Goal: Information Seeking & Learning: Learn about a topic

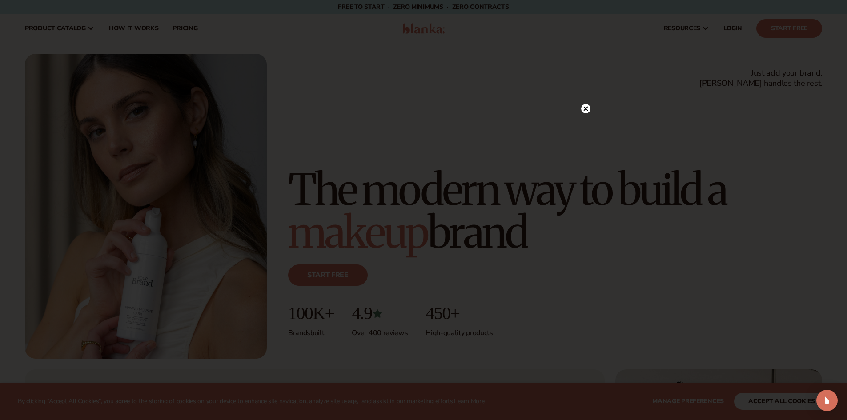
click at [580, 108] on div at bounding box center [423, 210] width 847 height 420
click at [585, 107] on circle at bounding box center [585, 108] width 9 height 9
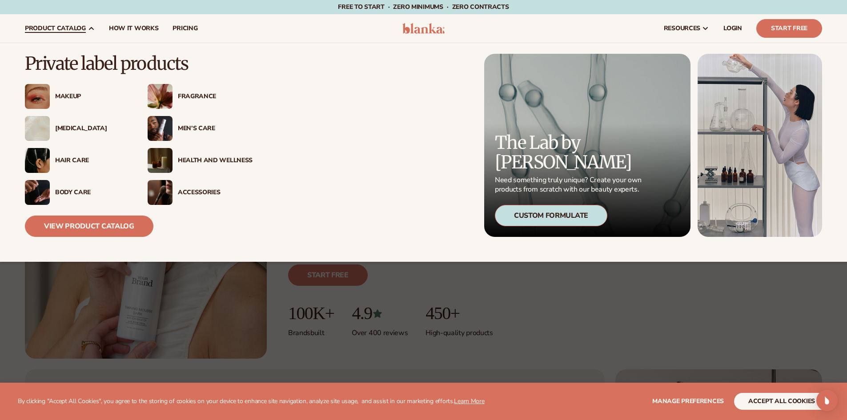
click at [198, 193] on div "Accessories" at bounding box center [215, 193] width 75 height 8
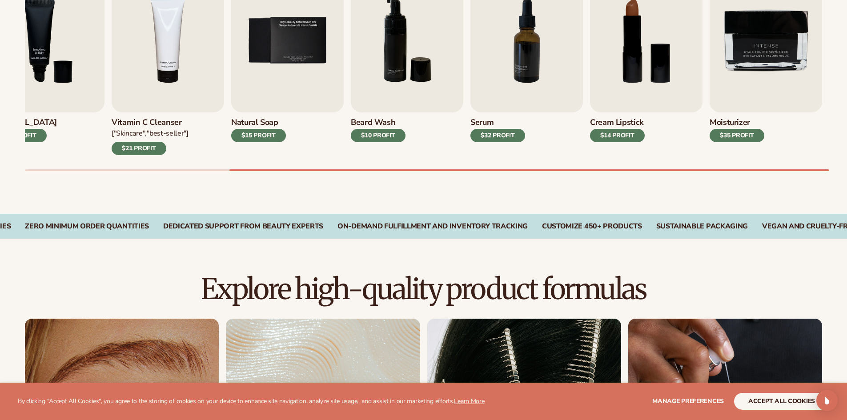
scroll to position [356, 0]
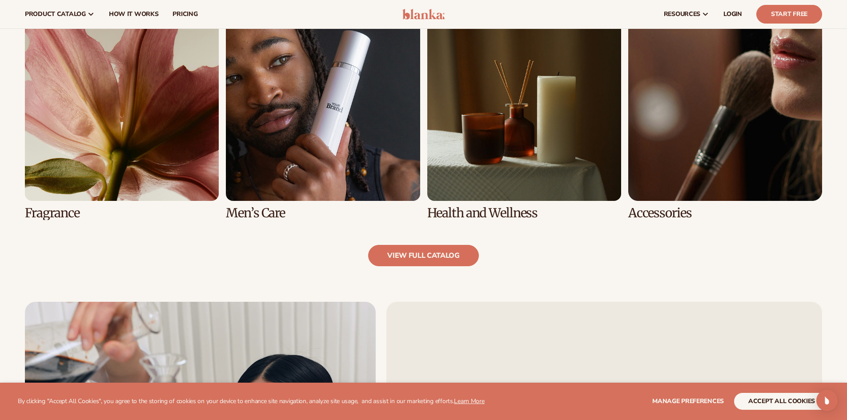
click at [523, 141] on link "7 / 8" at bounding box center [524, 113] width 194 height 213
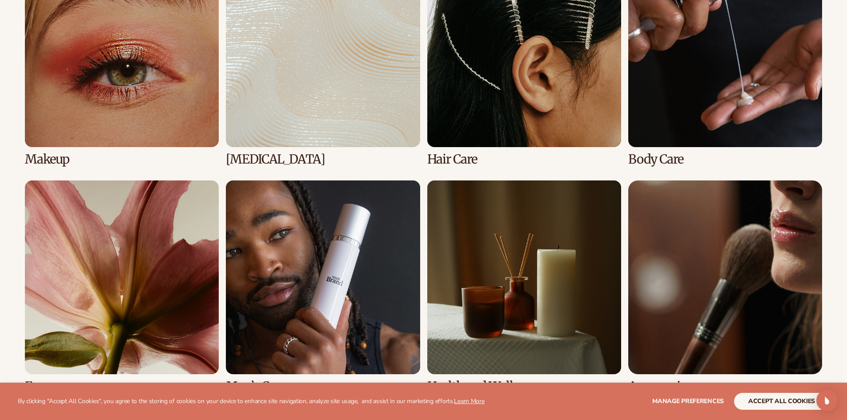
scroll to position [845, 0]
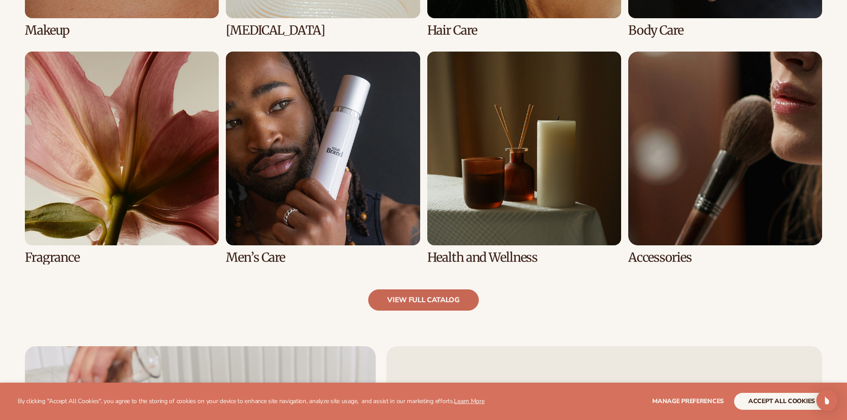
click at [426, 308] on link "view full catalog" at bounding box center [423, 300] width 111 height 21
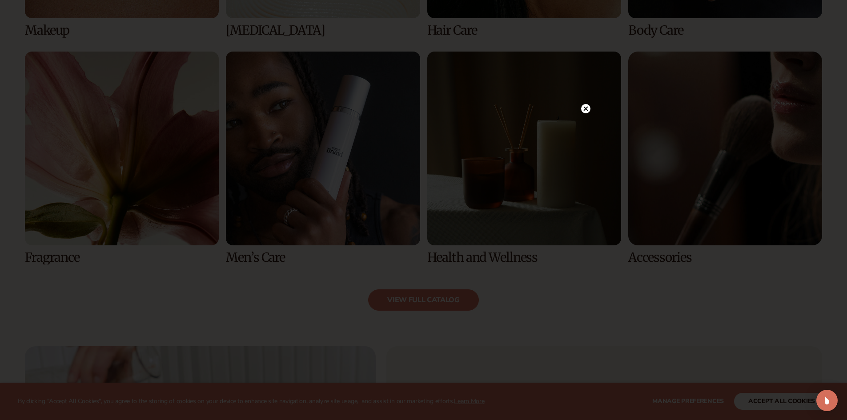
drag, startPoint x: 587, startPoint y: 109, endPoint x: 593, endPoint y: 108, distance: 5.9
click at [587, 109] on circle at bounding box center [585, 108] width 9 height 9
